Goal: Check status: Check status

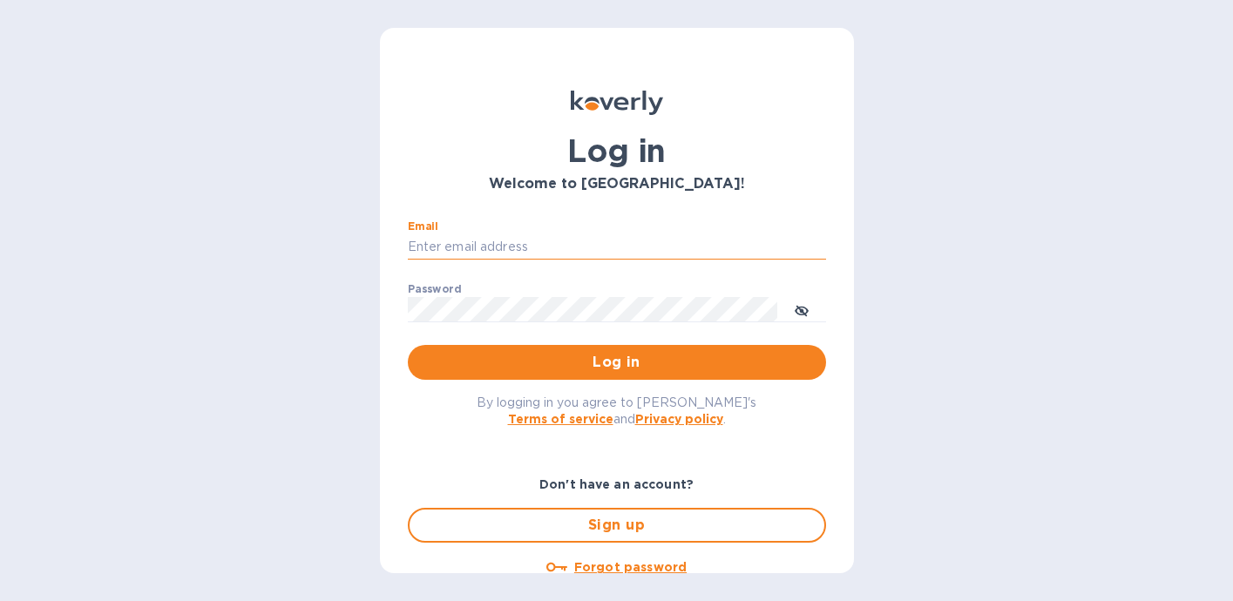
click at [571, 247] on input "Email" at bounding box center [617, 247] width 418 height 26
click at [0, 601] on com-1password-button at bounding box center [0, 601] width 0 height 0
type input "[PERSON_NAME][EMAIL_ADDRESS][PERSON_NAME][DOMAIN_NAME]"
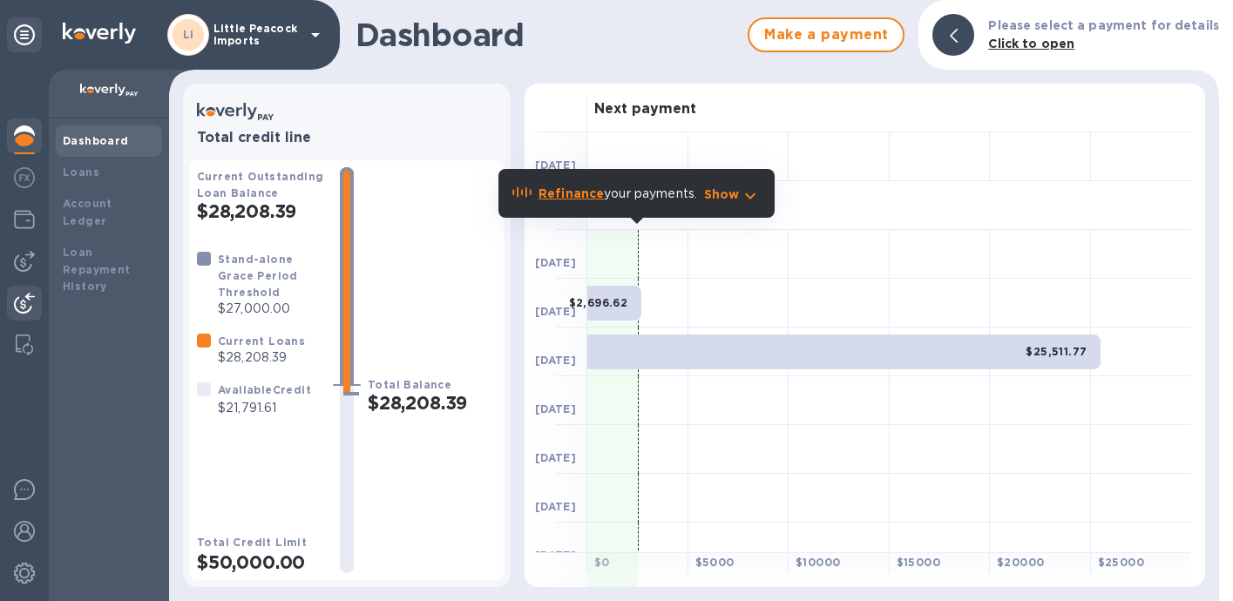
click at [27, 291] on div at bounding box center [24, 305] width 35 height 38
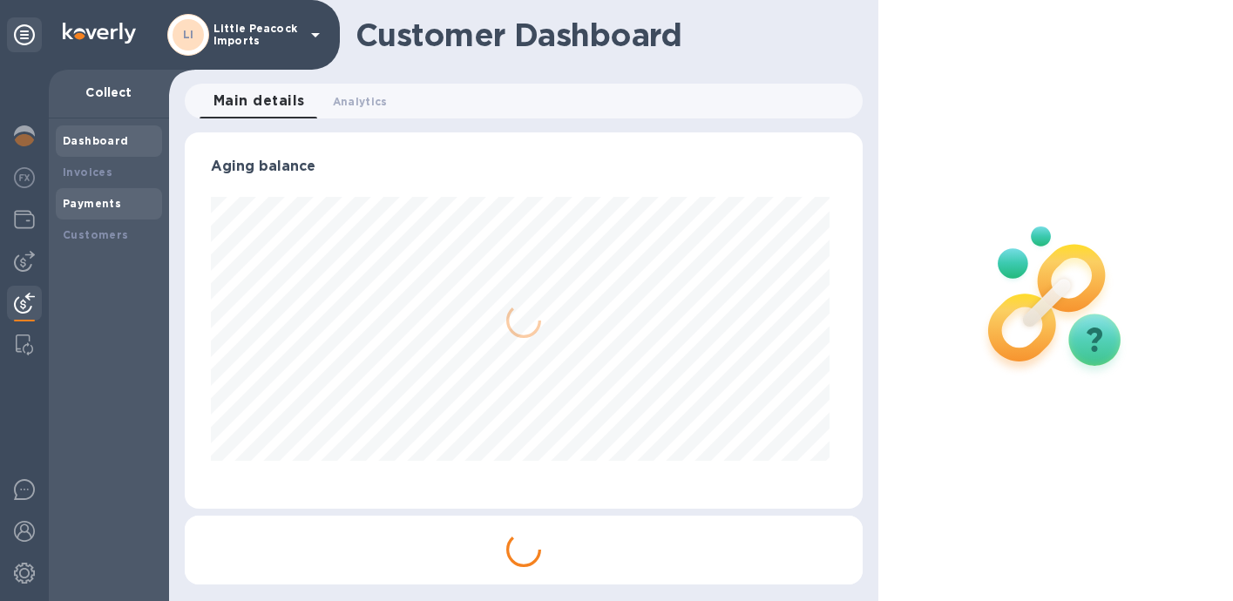
scroll to position [377, 671]
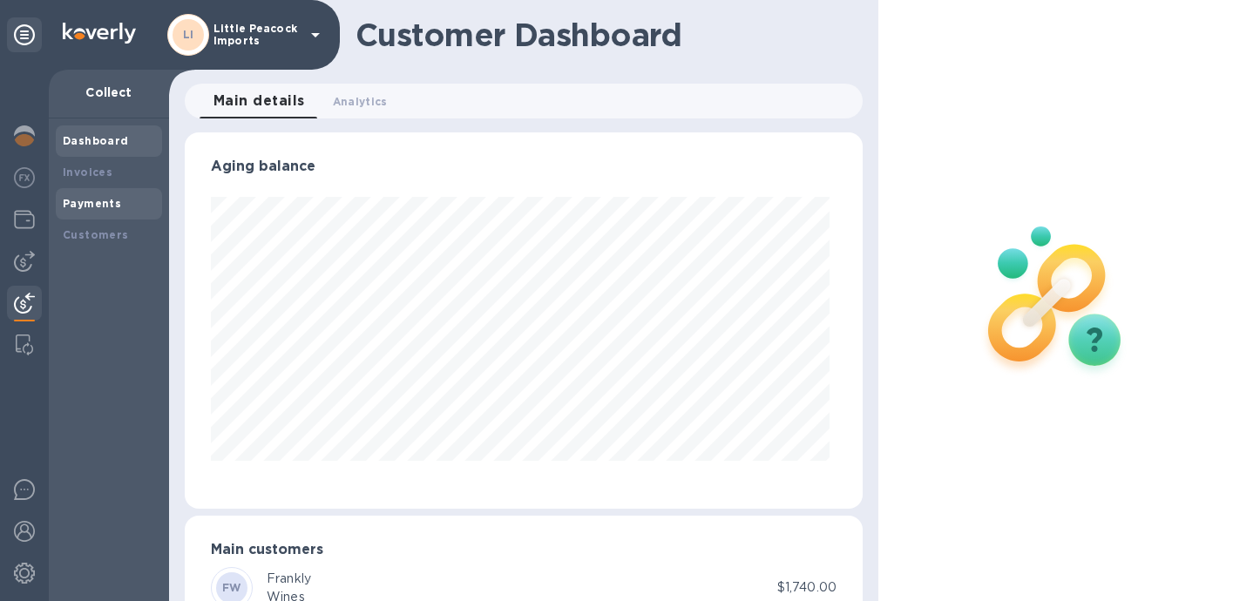
click at [94, 195] on div "Payments" at bounding box center [109, 203] width 92 height 17
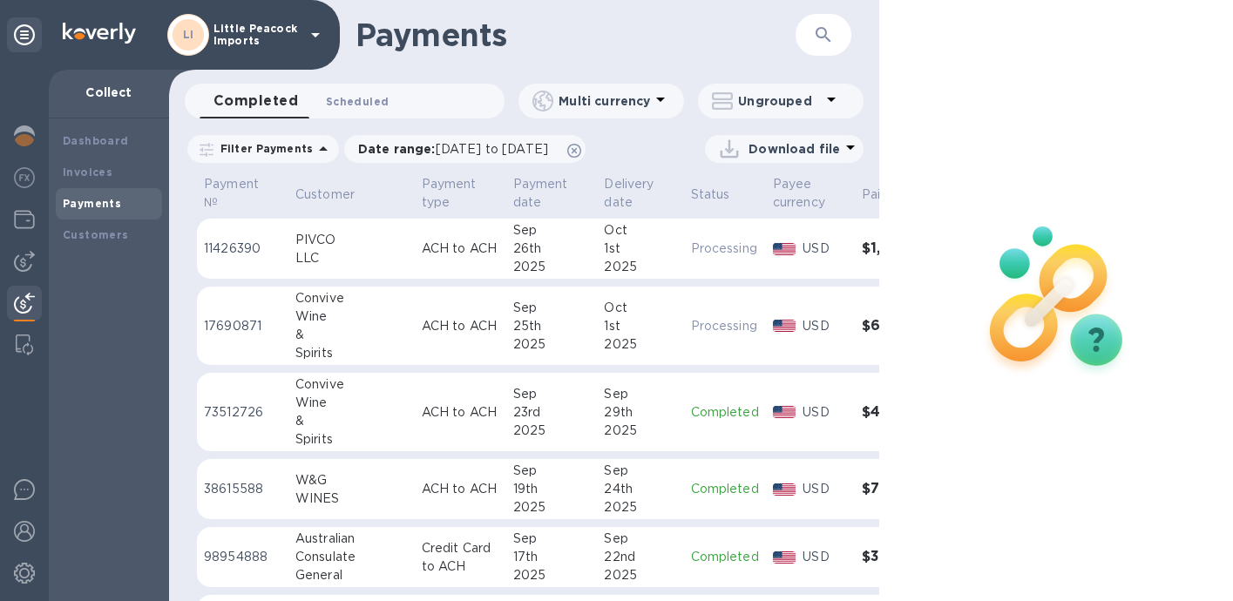
click at [362, 96] on span "Scheduled 0" at bounding box center [357, 101] width 63 height 18
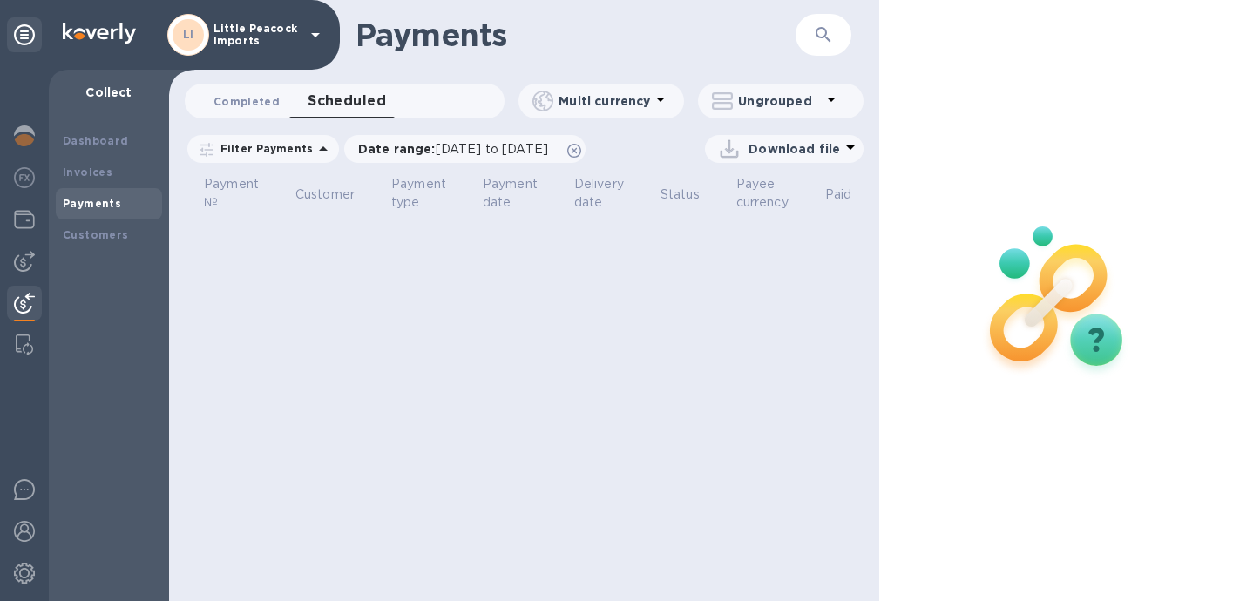
click at [238, 93] on span "Completed 0" at bounding box center [247, 101] width 66 height 18
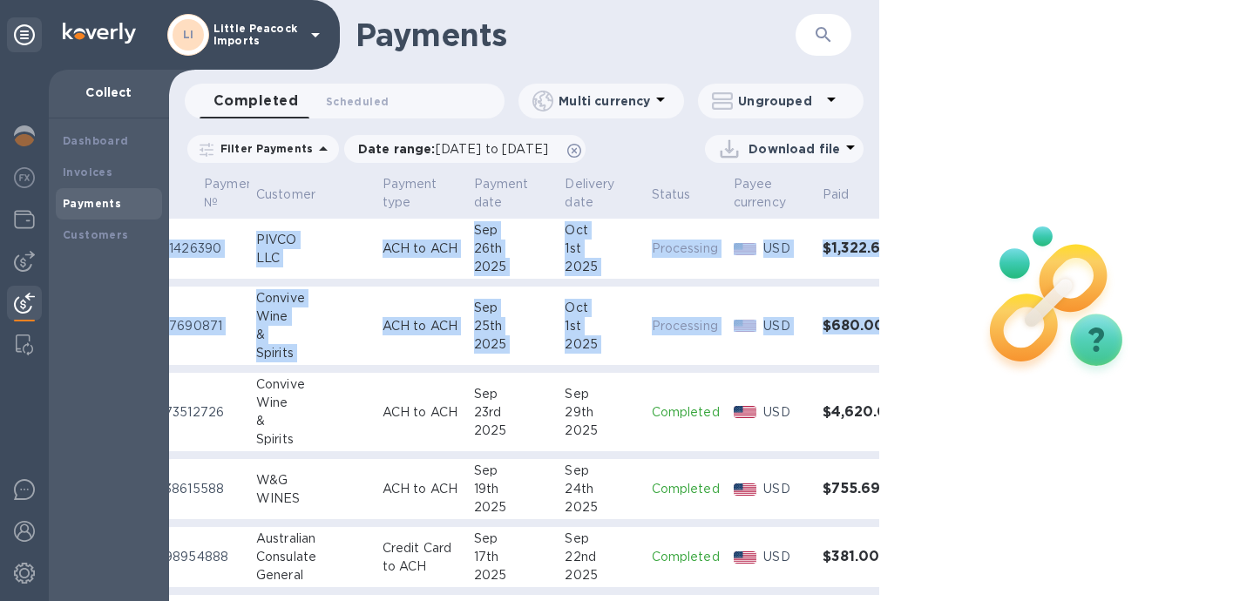
scroll to position [0, 71]
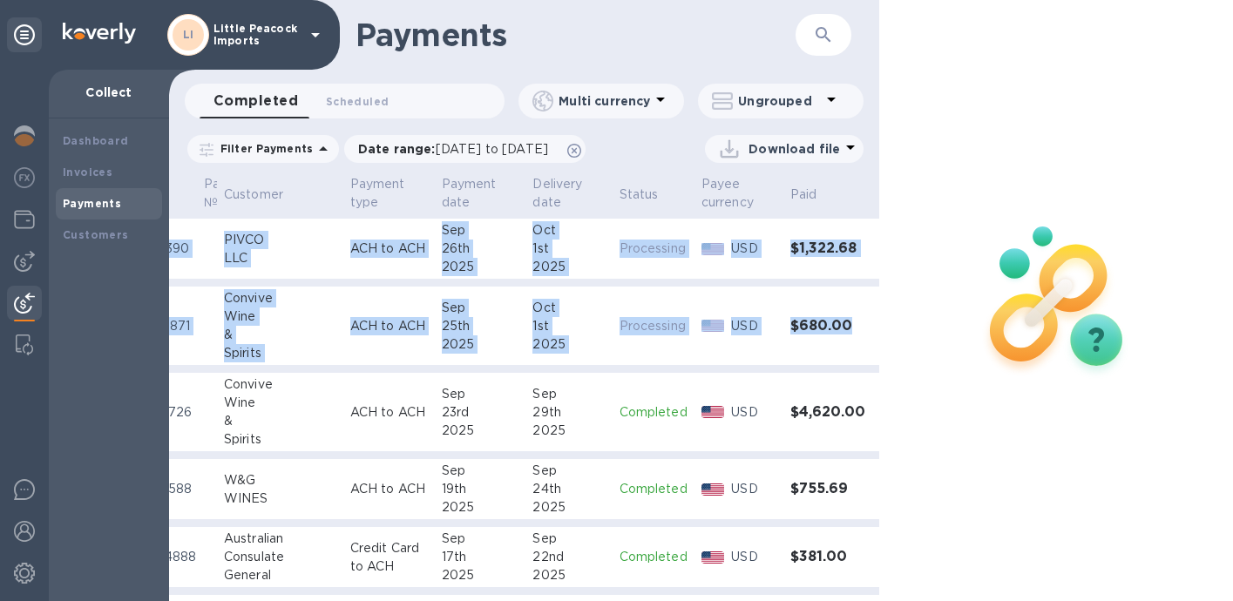
drag, startPoint x: 200, startPoint y: 183, endPoint x: 832, endPoint y: 323, distance: 646.3
copy table "11426390 PIVCO LLC ACH to ACH Sep 26th 2025 Oct 1st 2025 Processing USD $1,322.…"
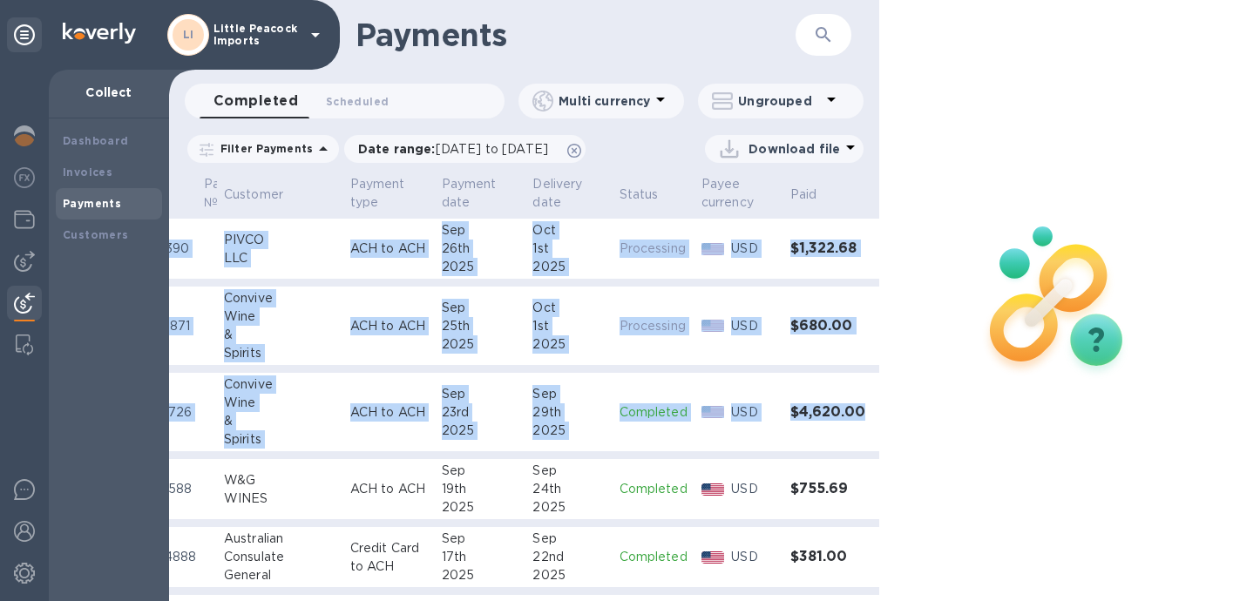
click at [844, 412] on td "$4,620.00" at bounding box center [830, 412] width 92 height 79
